Goal: Task Accomplishment & Management: Use online tool/utility

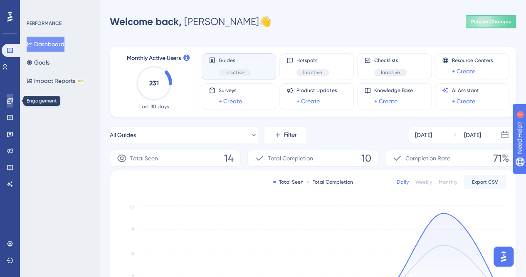
click at [11, 99] on icon at bounding box center [10, 100] width 7 height 7
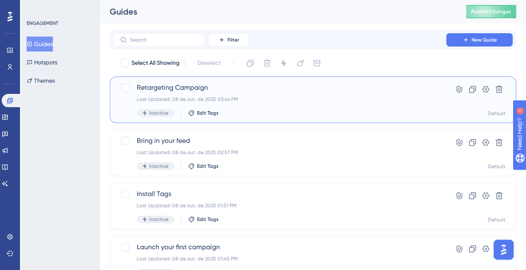
click at [266, 94] on div "Retargeting Campaign Last Updated: 08 de out. de 2025 03:46 PM Inactive Edit Ta…" at bounding box center [280, 100] width 286 height 34
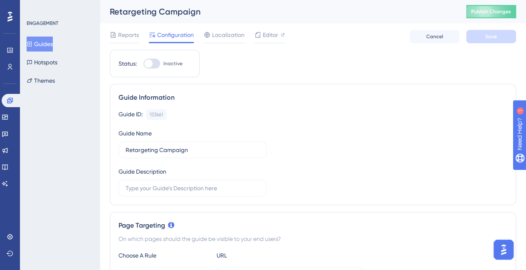
click at [279, 44] on div "Reports Configuration Localization Editor Cancel Save" at bounding box center [313, 36] width 406 height 27
click at [275, 36] on span "Editor" at bounding box center [270, 35] width 15 height 10
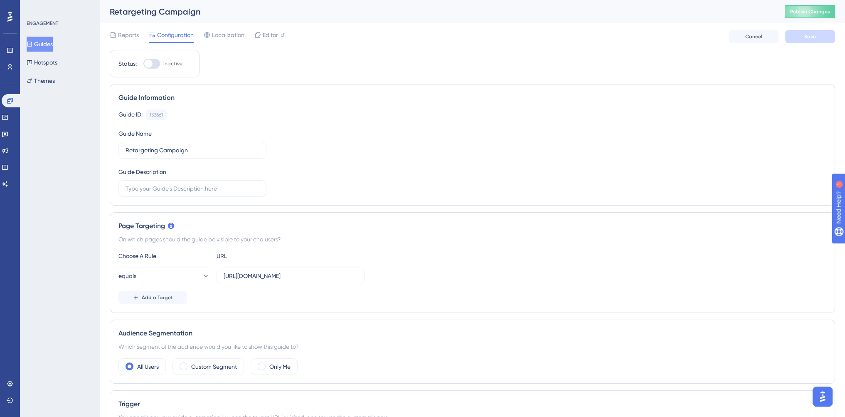
click at [45, 45] on button "Guides" at bounding box center [40, 44] width 26 height 15
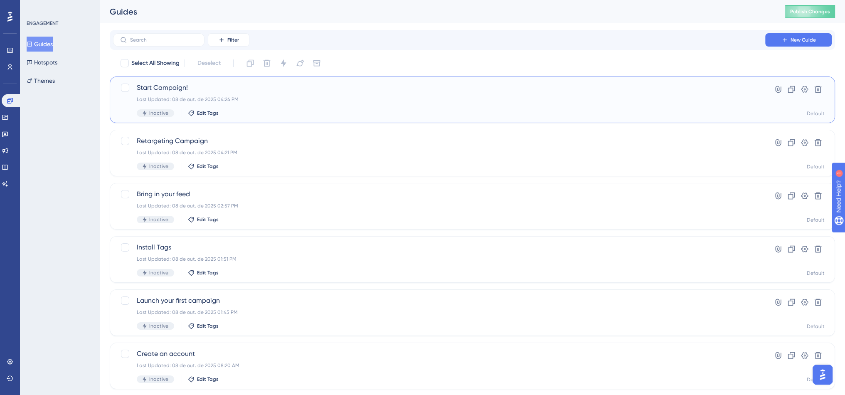
click at [304, 106] on div "Start Campaign! Last Updated: 08 de out. de 2025 04:24 PM Inactive Edit Tags" at bounding box center [439, 100] width 605 height 34
click at [235, 109] on div "Inactive Edit Tags" at bounding box center [439, 112] width 605 height 7
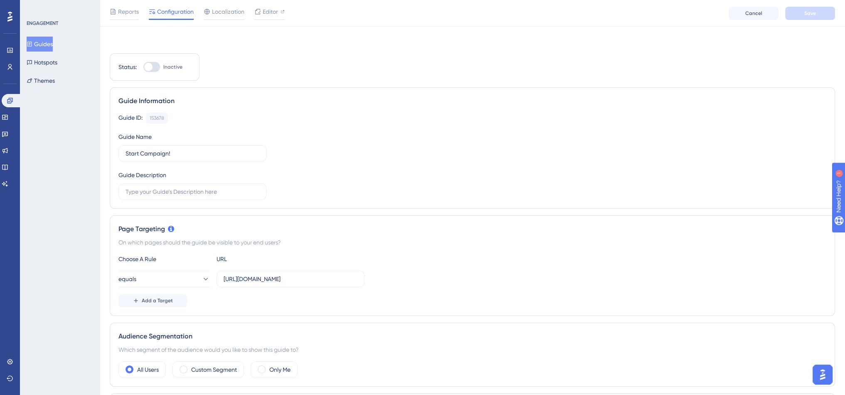
scroll to position [208, 0]
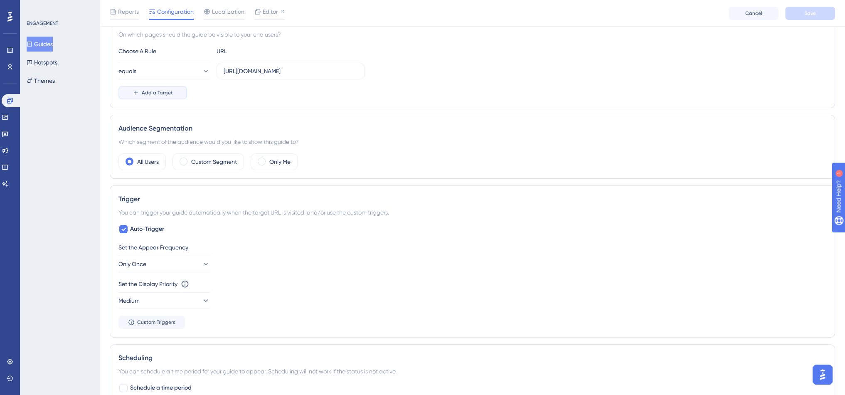
click at [167, 96] on button "Add a Target" at bounding box center [153, 92] width 69 height 13
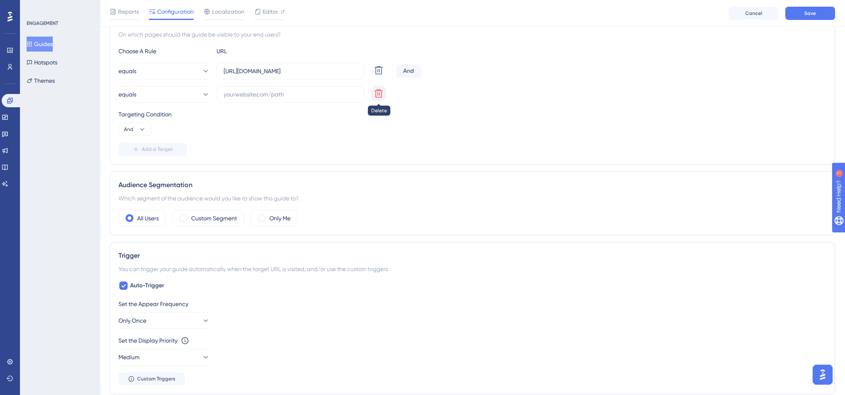
click at [378, 96] on icon at bounding box center [379, 94] width 10 height 10
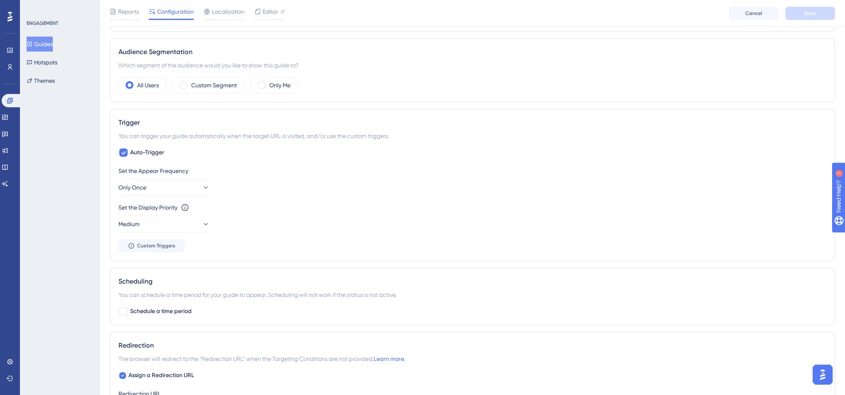
scroll to position [281, 0]
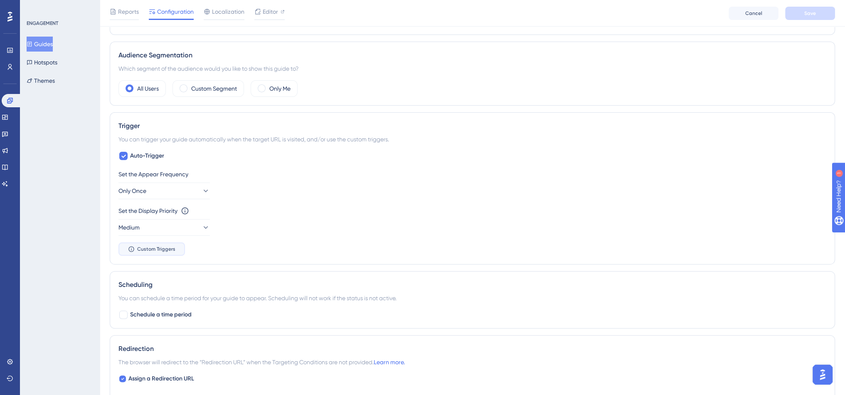
click at [178, 250] on button "Custom Triggers" at bounding box center [152, 248] width 67 height 13
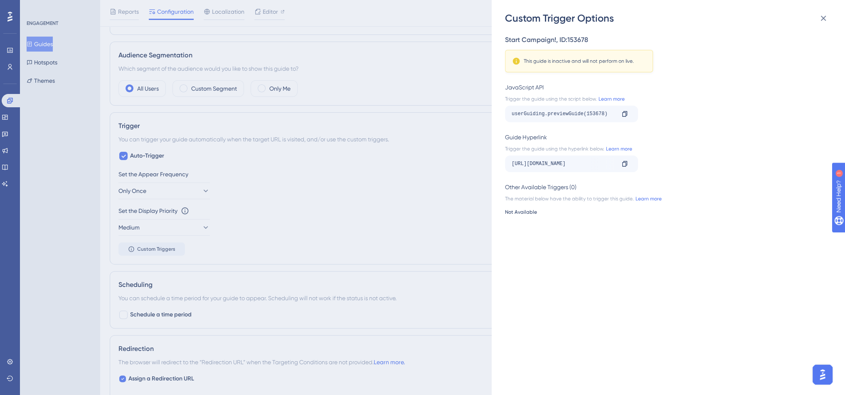
click at [372, 218] on div "Custom Trigger Options Start Campaign! , ID: 153678 This guide is inactive and …" at bounding box center [422, 197] width 845 height 395
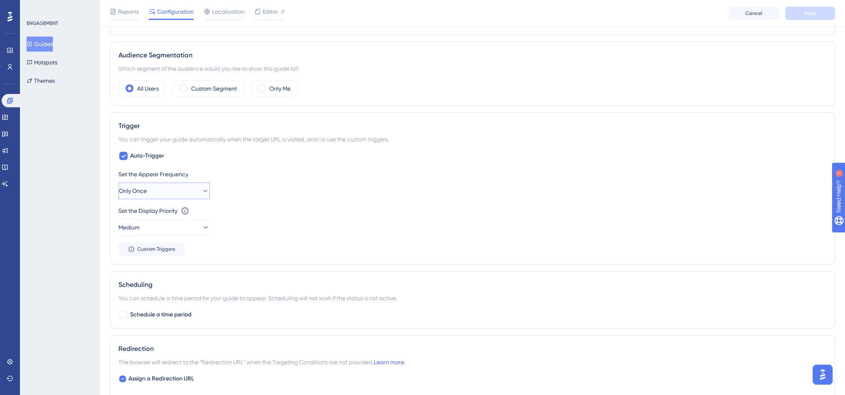
click at [146, 193] on span "Only Once" at bounding box center [133, 191] width 28 height 10
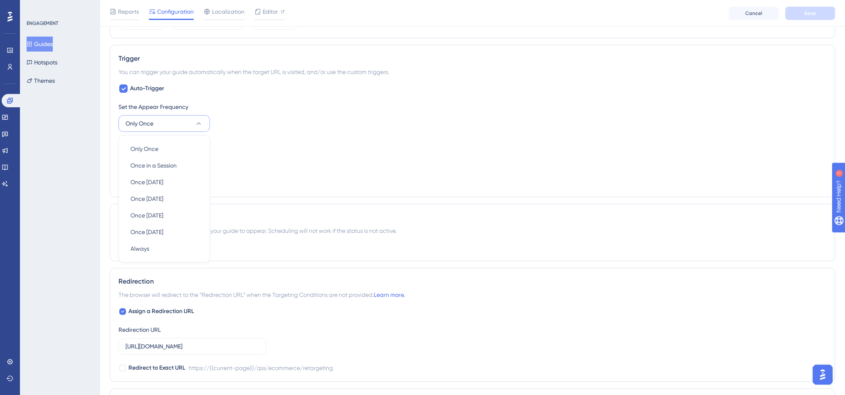
click at [301, 167] on div "Set the Appear Frequency Only Once Only Once Only Once Once in a Session Once i…" at bounding box center [473, 145] width 708 height 87
click at [160, 157] on button "Medium" at bounding box center [164, 160] width 91 height 17
click at [279, 148] on div "Set the Display Priority This option will set the display priority between auto…" at bounding box center [473, 153] width 708 height 30
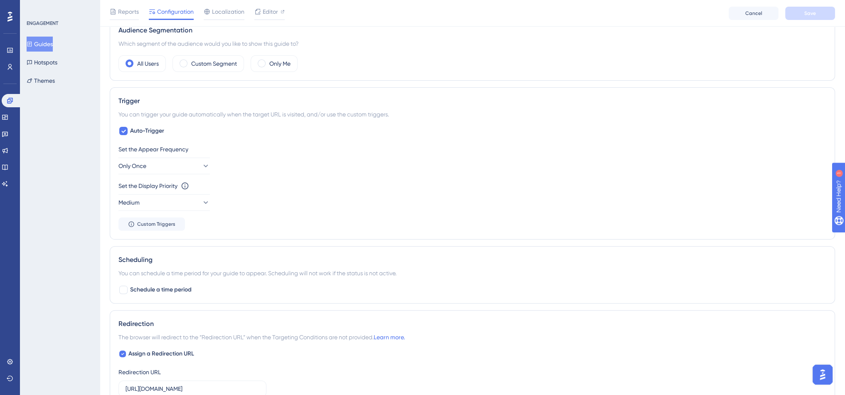
scroll to position [265, 0]
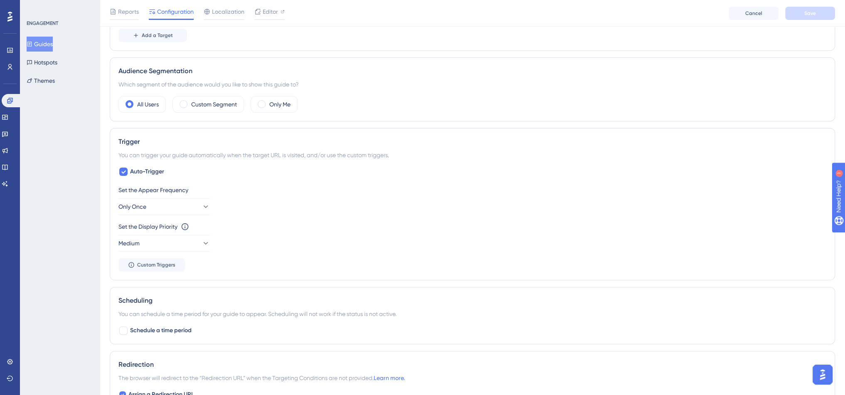
click at [40, 47] on button "Guides" at bounding box center [40, 44] width 26 height 15
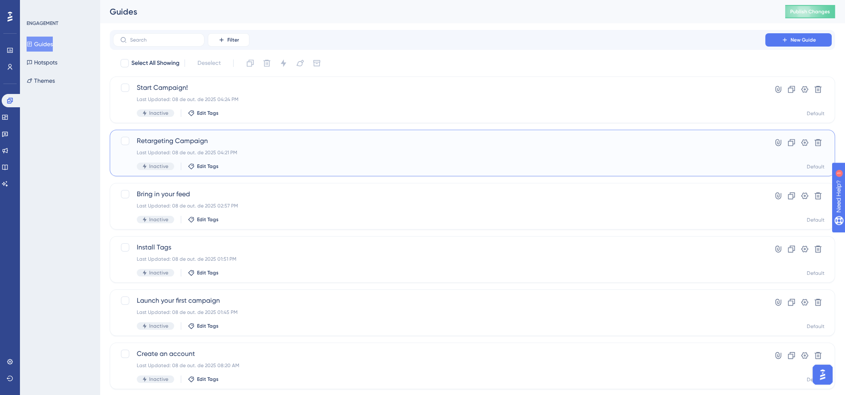
click at [302, 139] on span "Retargeting Campaign" at bounding box center [439, 141] width 605 height 10
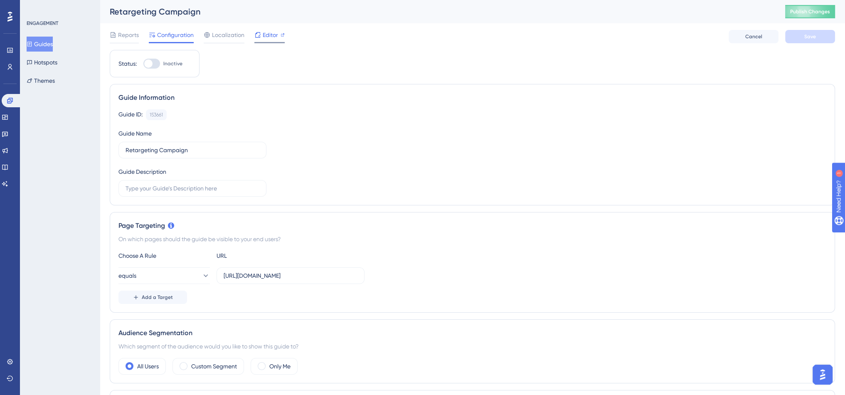
click at [265, 36] on span "Editor" at bounding box center [270, 35] width 15 height 10
